Goal: Navigation & Orientation: Go to known website

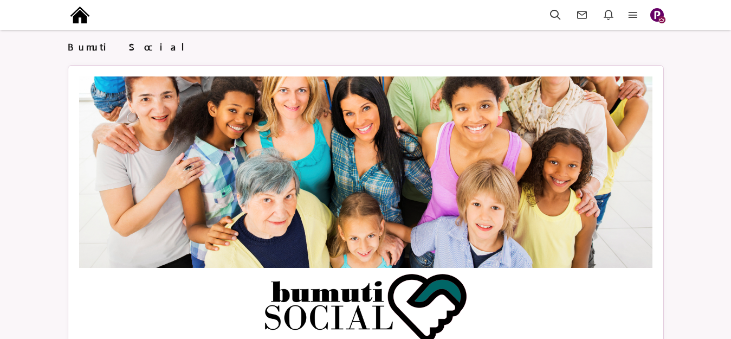
scroll to position [1051, 0]
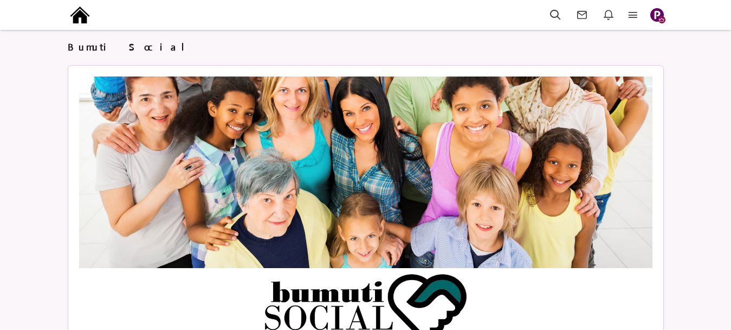
scroll to position [3483, 0]
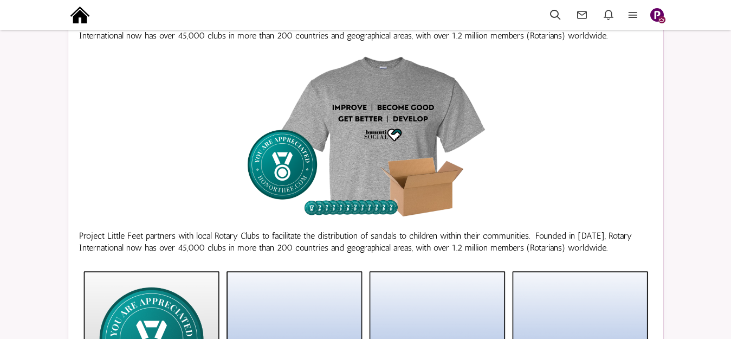
scroll to position [454, 0]
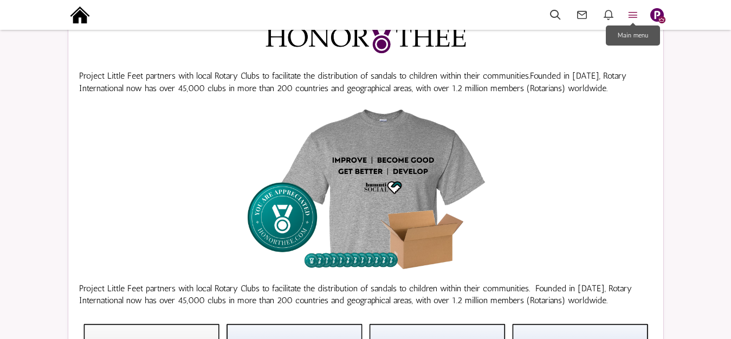
click at [638, 11] on icon at bounding box center [633, 15] width 24 height 12
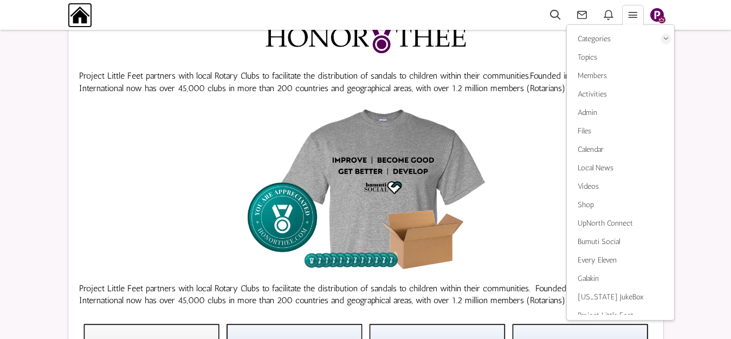
click at [82, 16] on img at bounding box center [80, 15] width 24 height 24
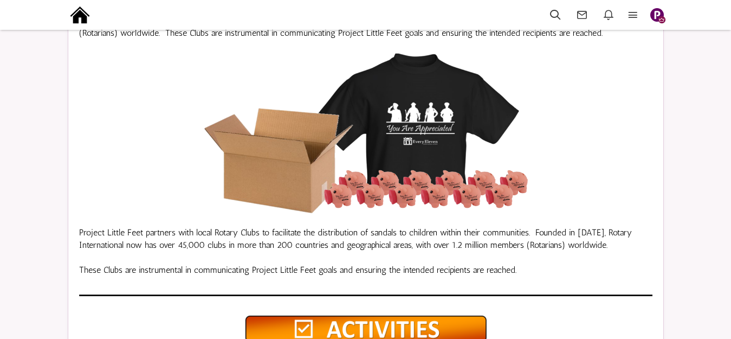
scroll to position [325, 0]
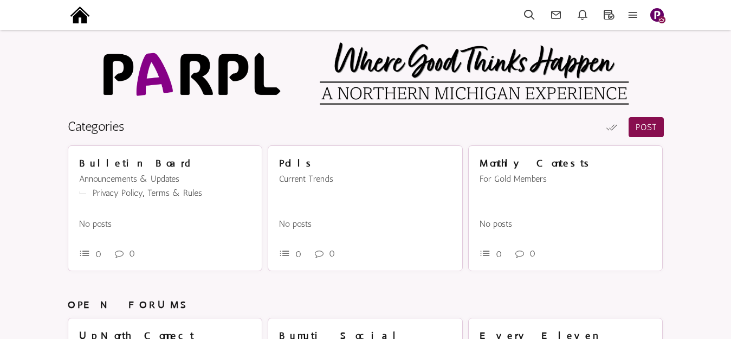
click at [660, 13] on img "button" at bounding box center [658, 15] width 14 height 14
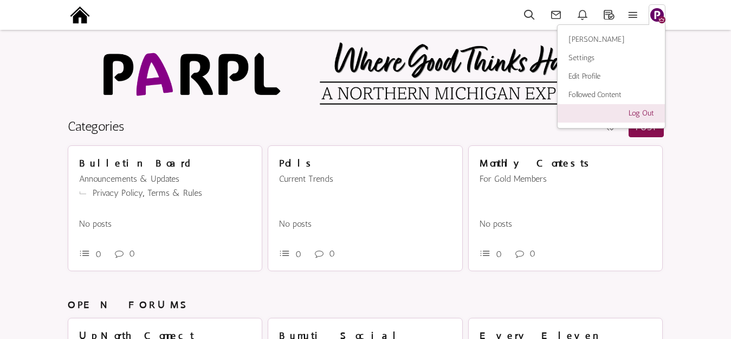
click at [644, 112] on link "Log Out" at bounding box center [611, 113] width 107 height 18
